Goal: Task Accomplishment & Management: Use online tool/utility

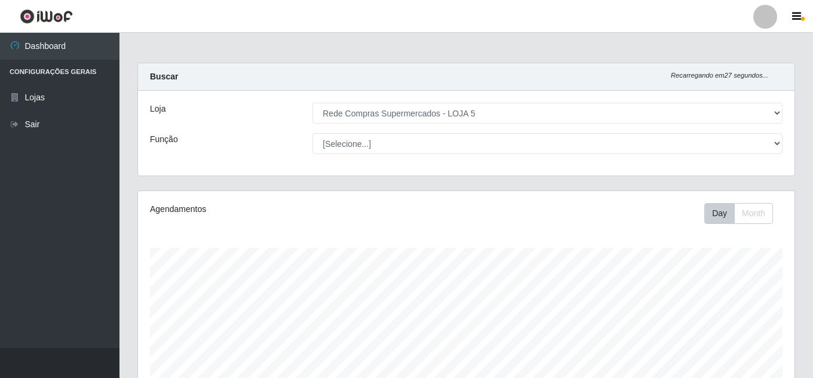
select select "397"
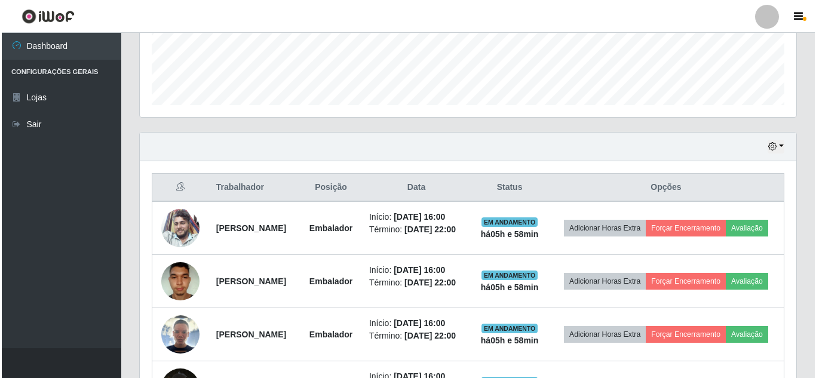
scroll to position [382, 0]
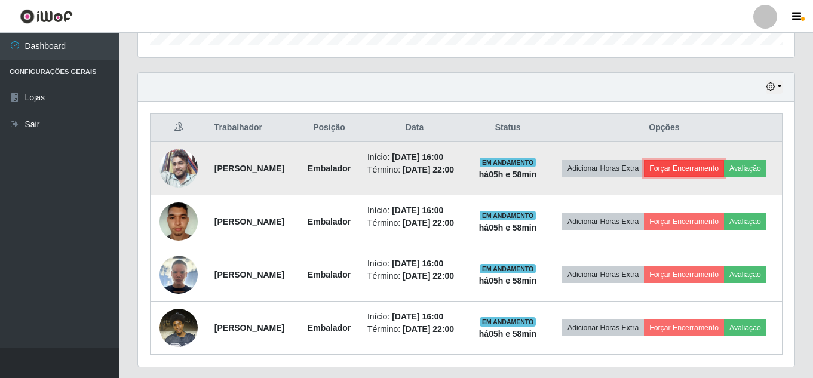
click at [714, 171] on button "Forçar Encerramento" at bounding box center [684, 168] width 80 height 17
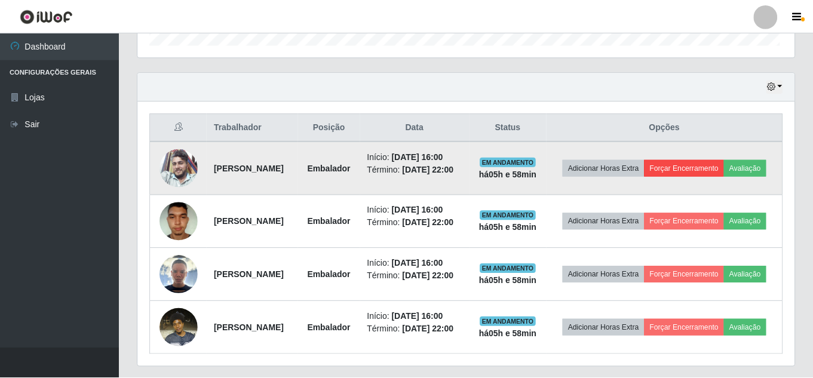
scroll to position [248, 651]
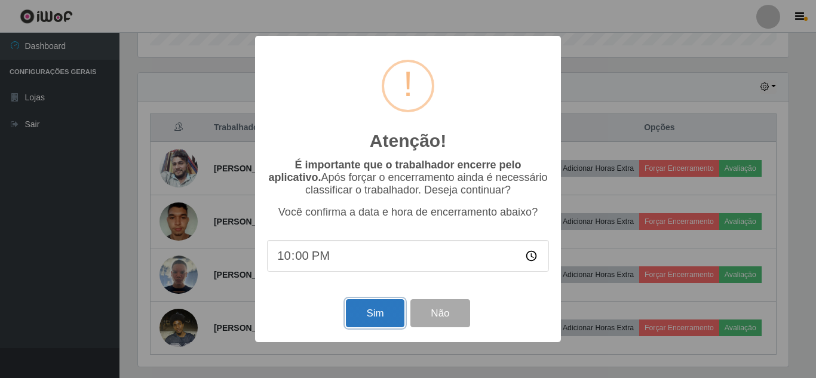
click at [373, 312] on button "Sim" at bounding box center [375, 313] width 58 height 28
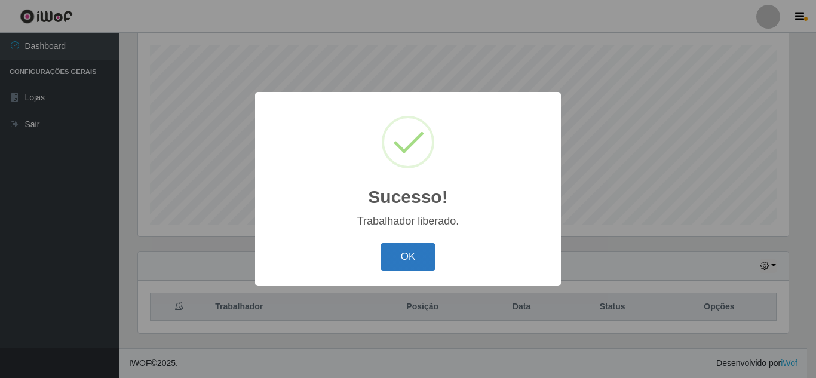
click at [421, 251] on button "OK" at bounding box center [409, 257] width 56 height 28
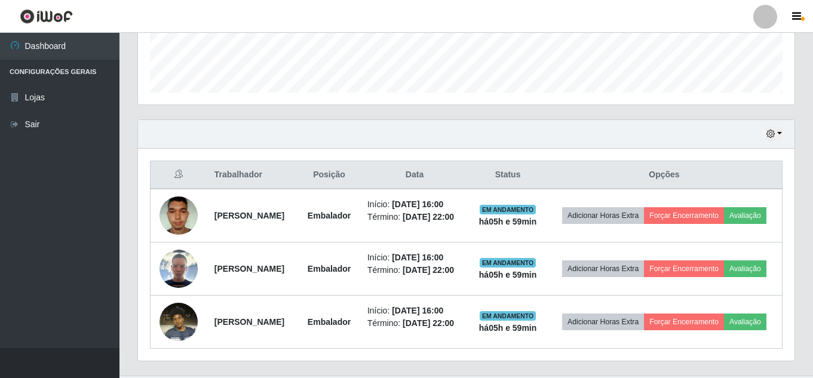
scroll to position [382, 0]
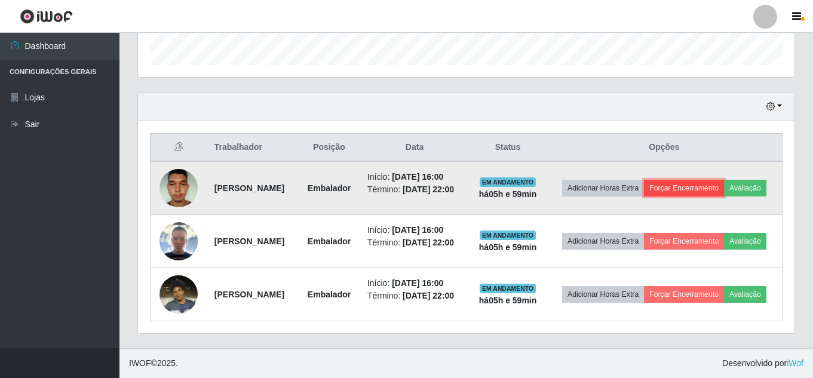
click at [718, 180] on button "Forçar Encerramento" at bounding box center [684, 188] width 80 height 17
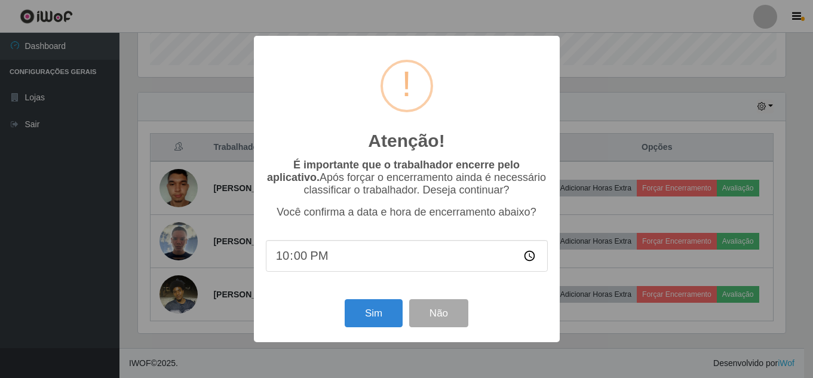
scroll to position [248, 651]
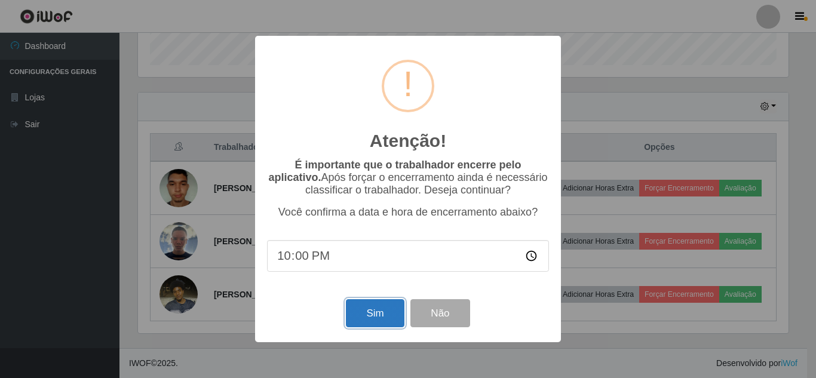
click at [366, 314] on button "Sim" at bounding box center [375, 313] width 58 height 28
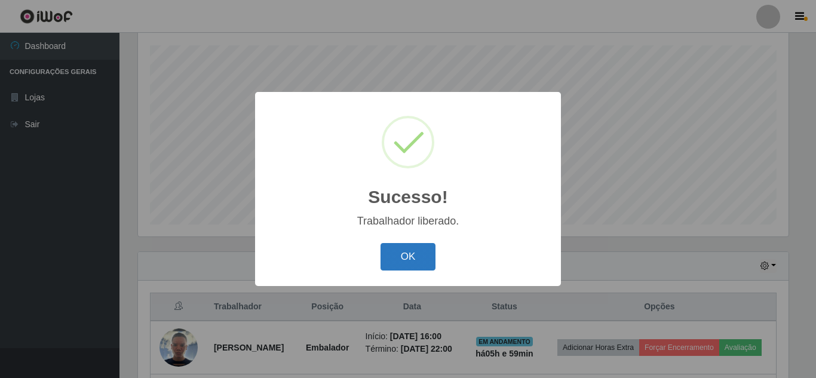
click at [419, 254] on button "OK" at bounding box center [409, 257] width 56 height 28
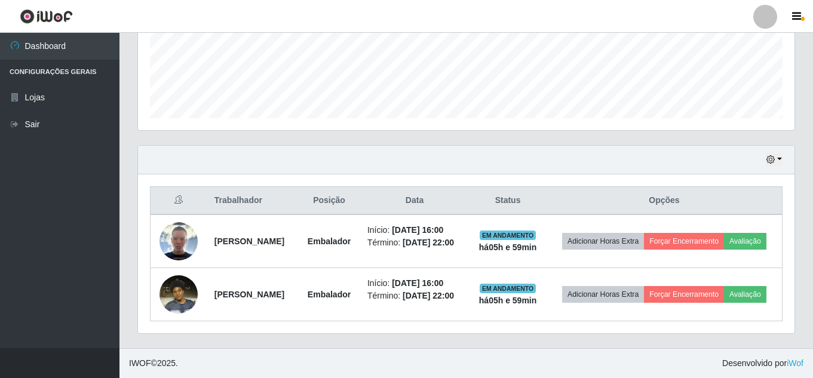
scroll to position [352, 0]
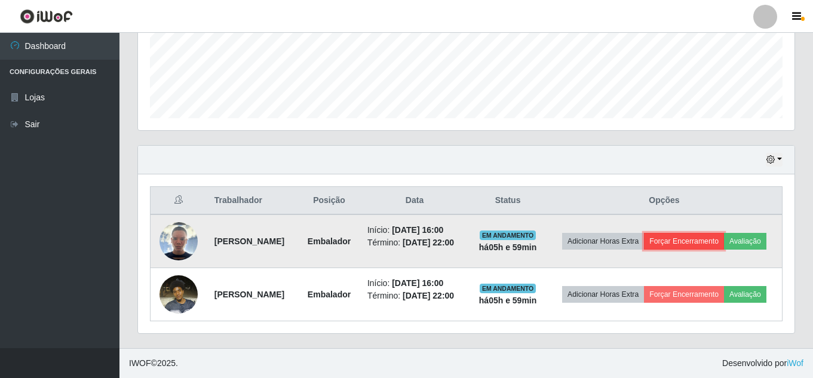
click at [721, 233] on button "Forçar Encerramento" at bounding box center [684, 241] width 80 height 17
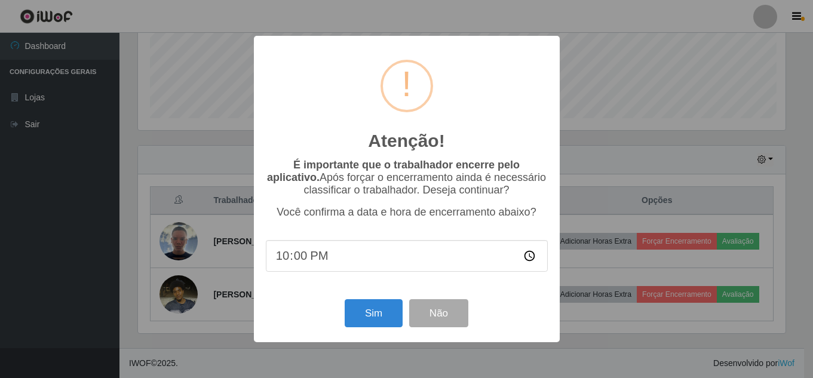
scroll to position [248, 651]
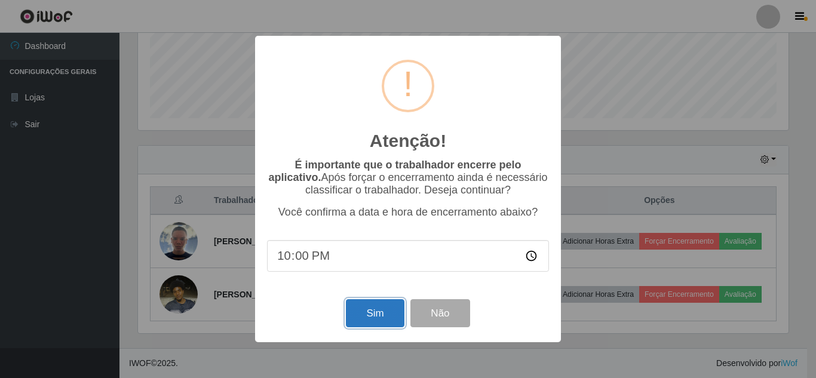
click at [369, 312] on button "Sim" at bounding box center [375, 313] width 58 height 28
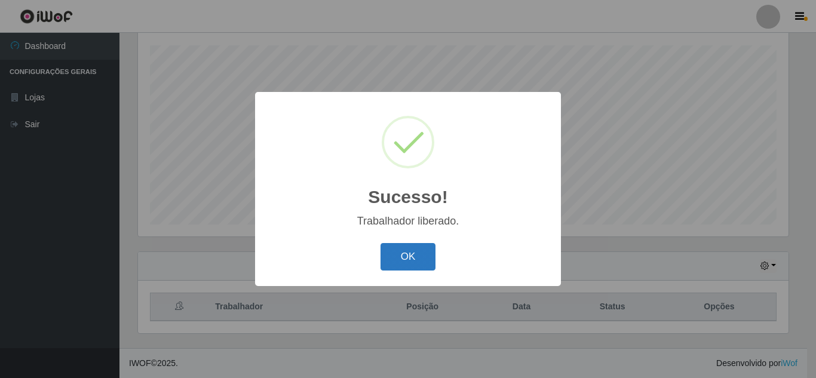
click at [400, 249] on button "OK" at bounding box center [409, 257] width 56 height 28
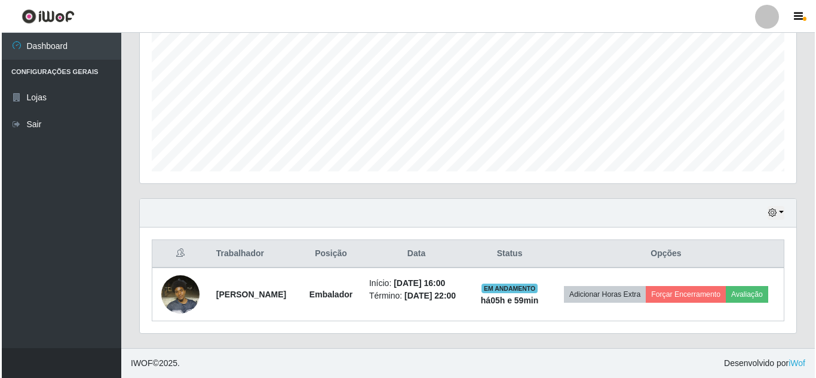
scroll to position [0, 0]
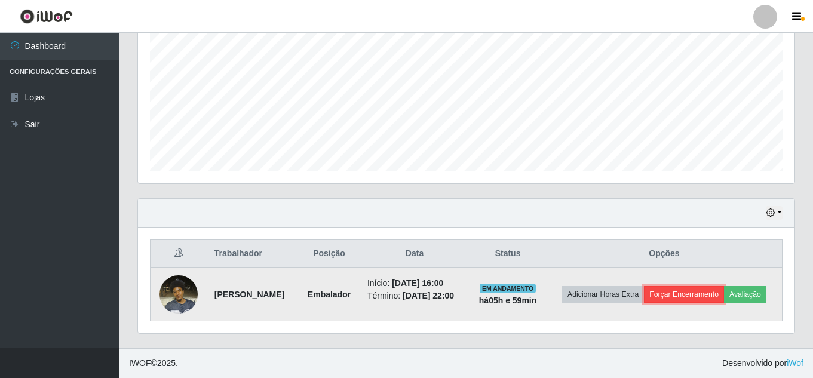
click at [713, 286] on button "Forçar Encerramento" at bounding box center [684, 294] width 80 height 17
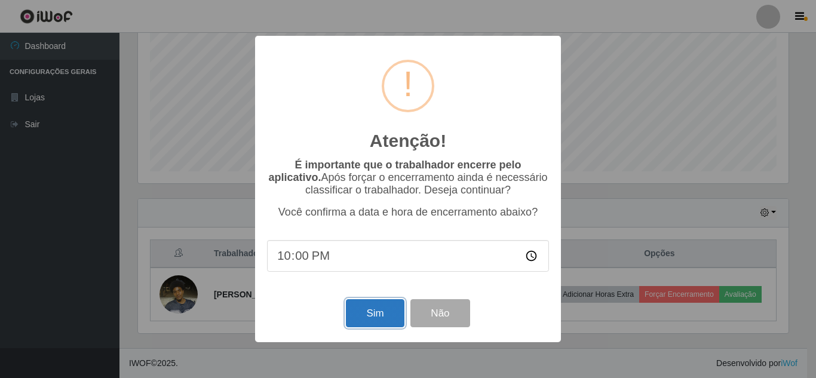
click at [386, 308] on button "Sim" at bounding box center [375, 313] width 58 height 28
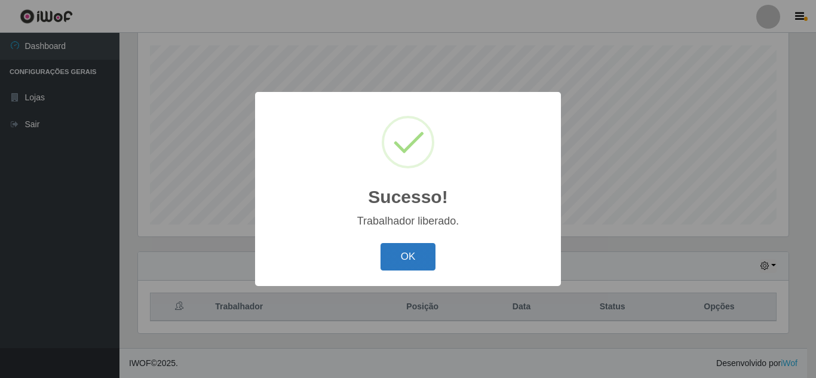
click at [416, 254] on button "OK" at bounding box center [409, 257] width 56 height 28
